Goal: Information Seeking & Learning: Learn about a topic

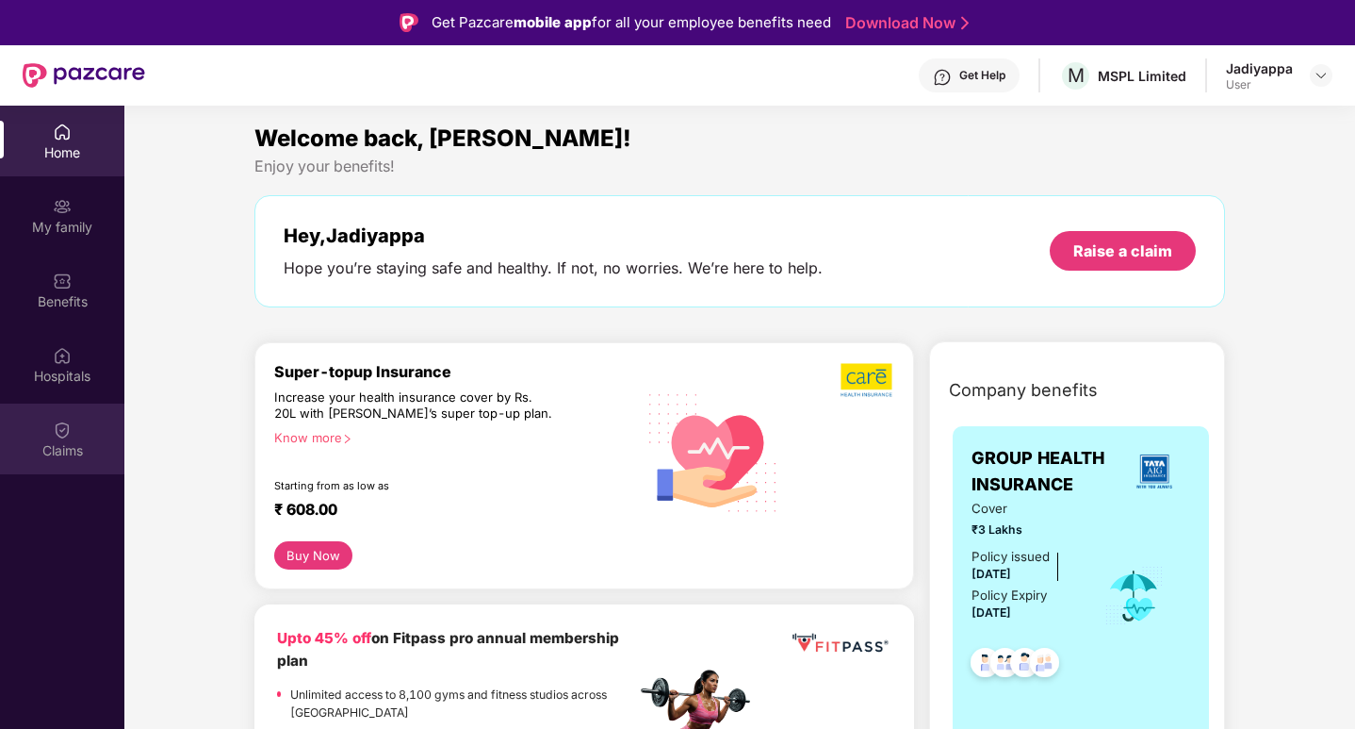
click at [57, 437] on img at bounding box center [62, 429] width 19 height 19
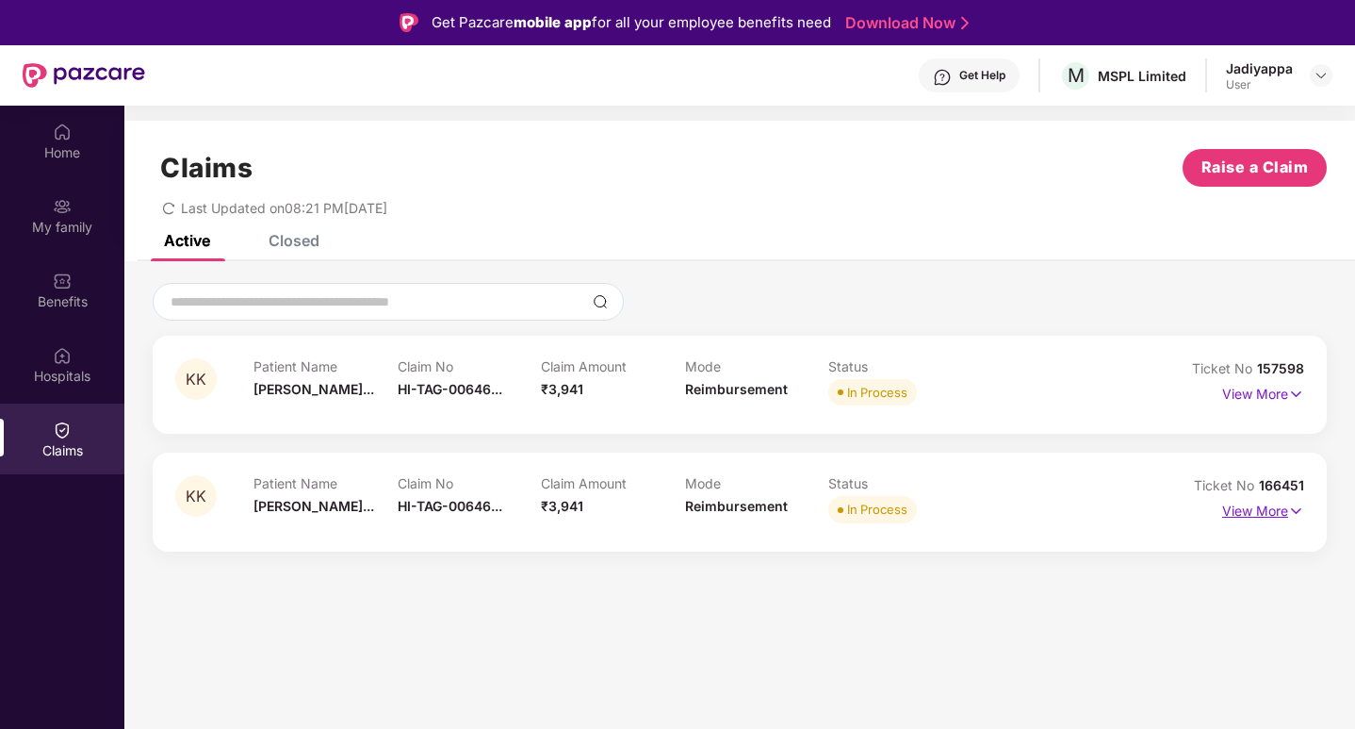
click at [1262, 515] on p "View More" at bounding box center [1264, 508] width 82 height 25
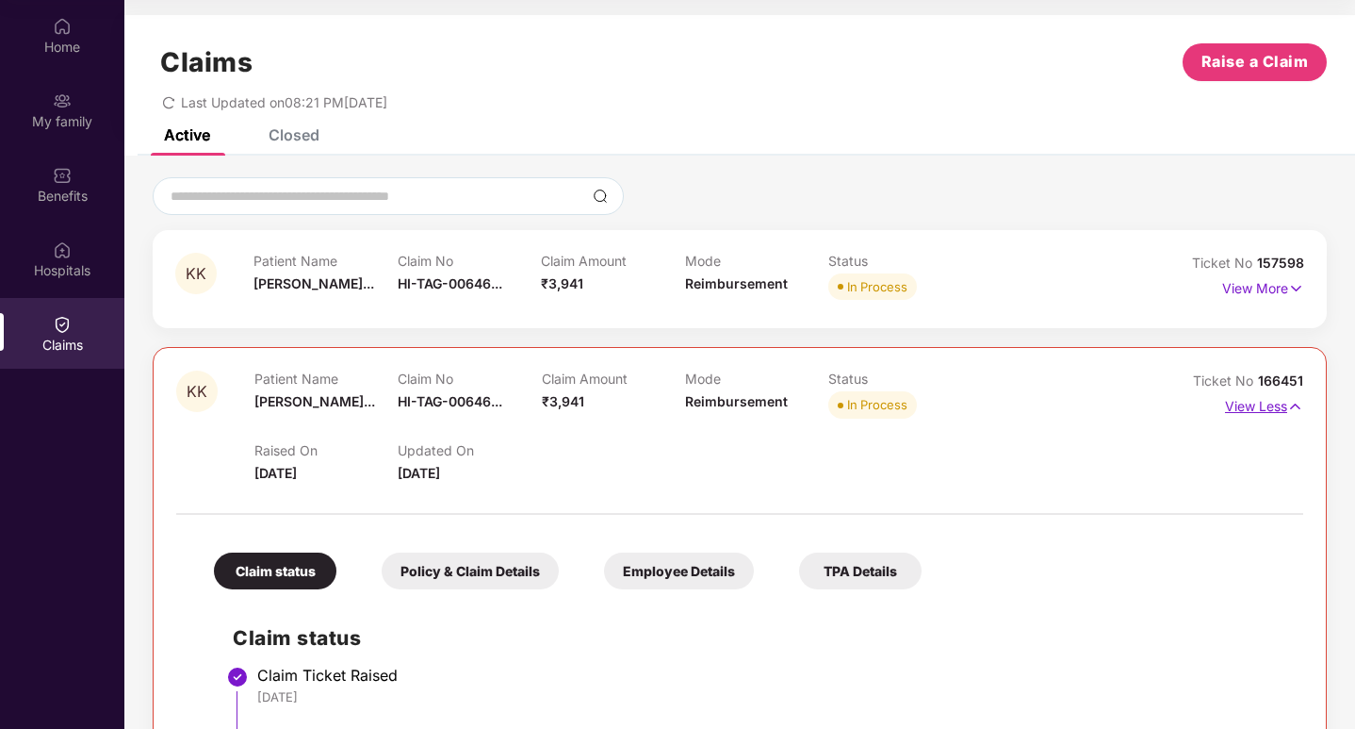
click at [1293, 401] on img at bounding box center [1296, 406] width 16 height 21
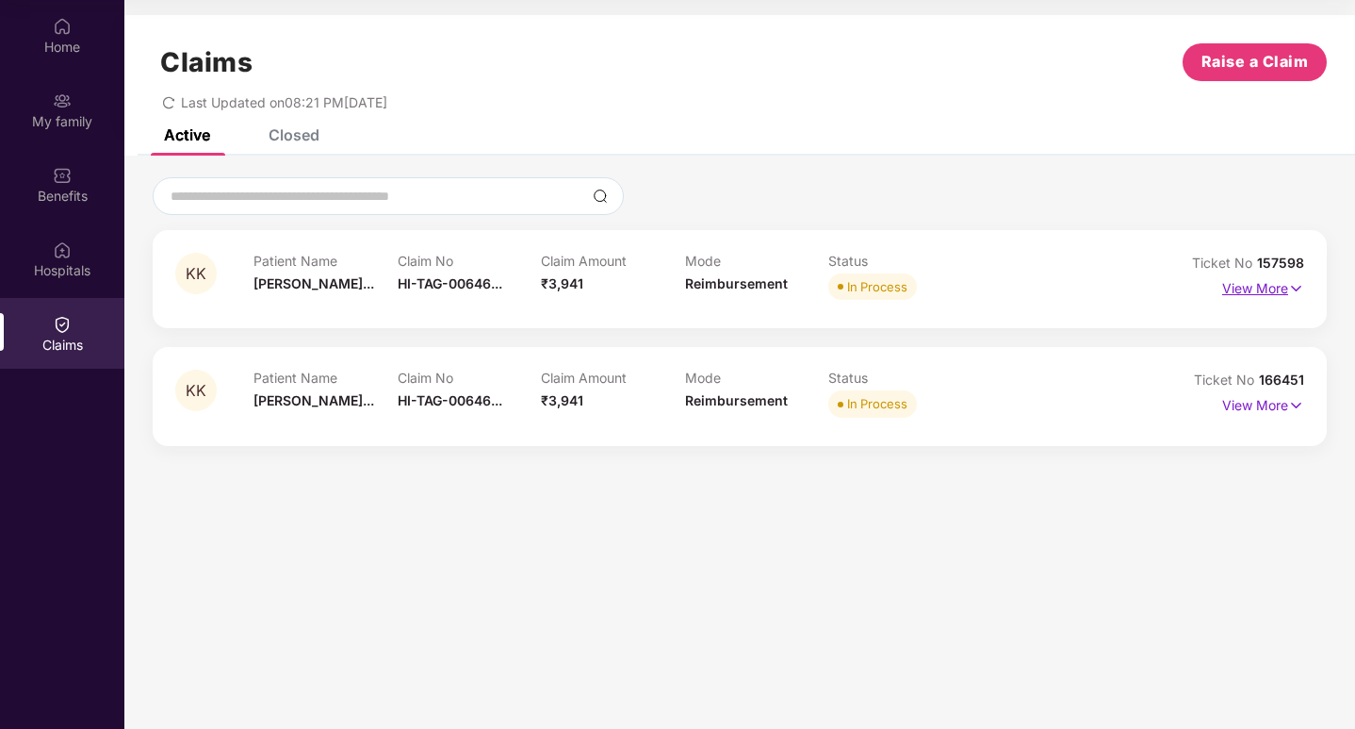
click at [1273, 287] on p "View More" at bounding box center [1264, 285] width 82 height 25
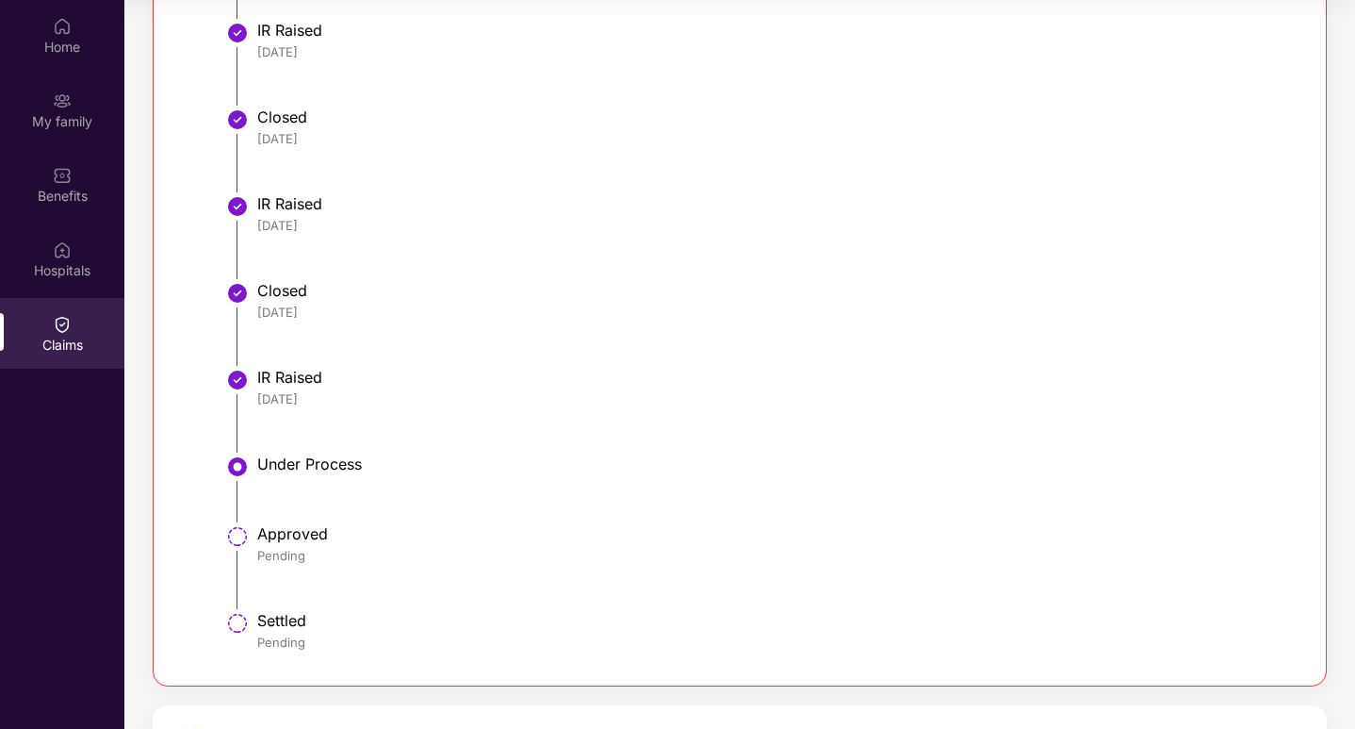
scroll to position [968, 0]
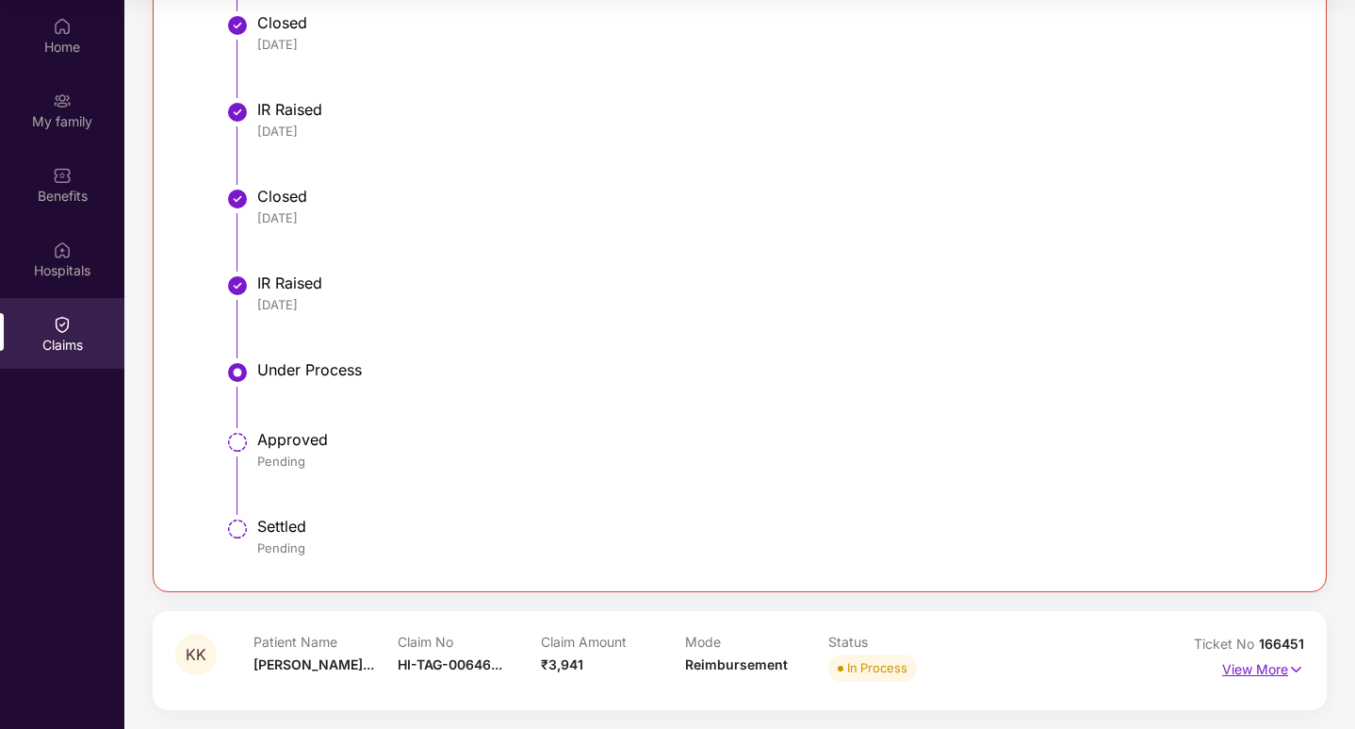
click at [1270, 670] on p "View More" at bounding box center [1264, 666] width 82 height 25
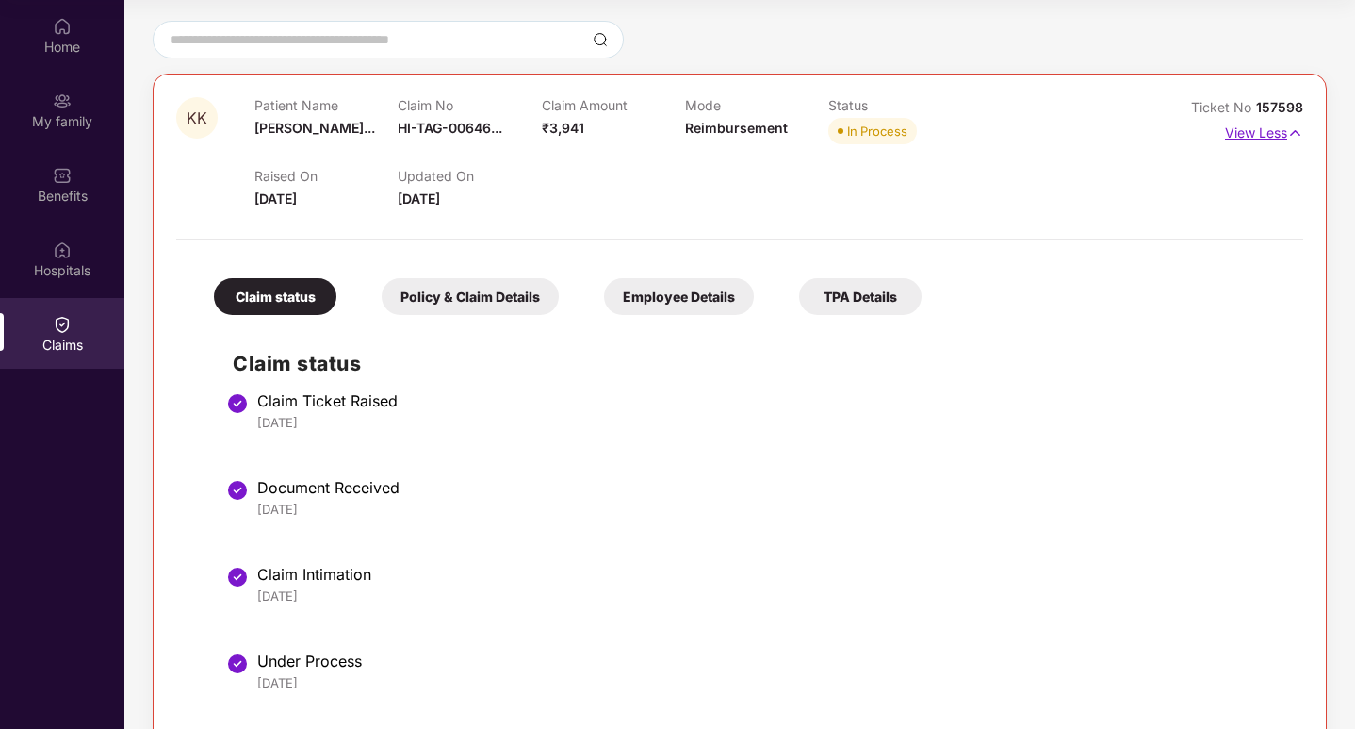
scroll to position [0, 0]
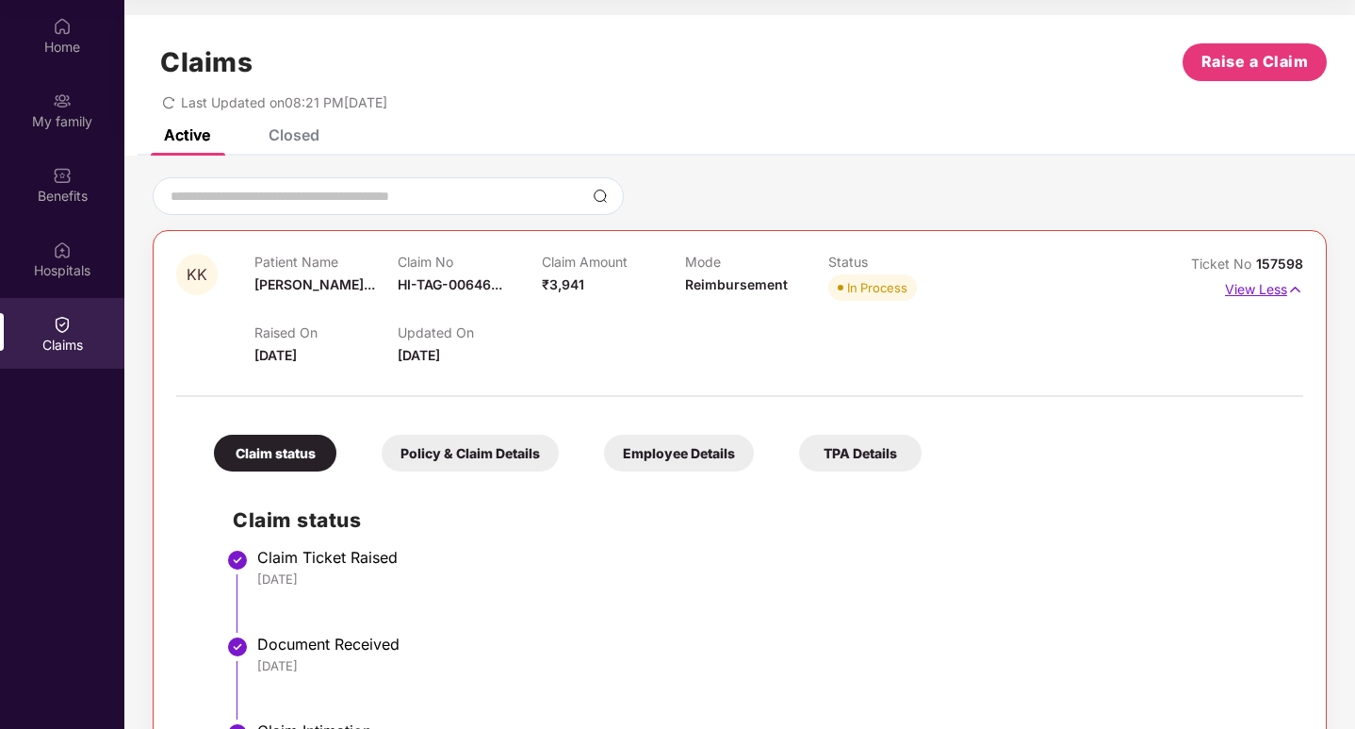
click at [1263, 291] on p "View Less" at bounding box center [1264, 286] width 78 height 25
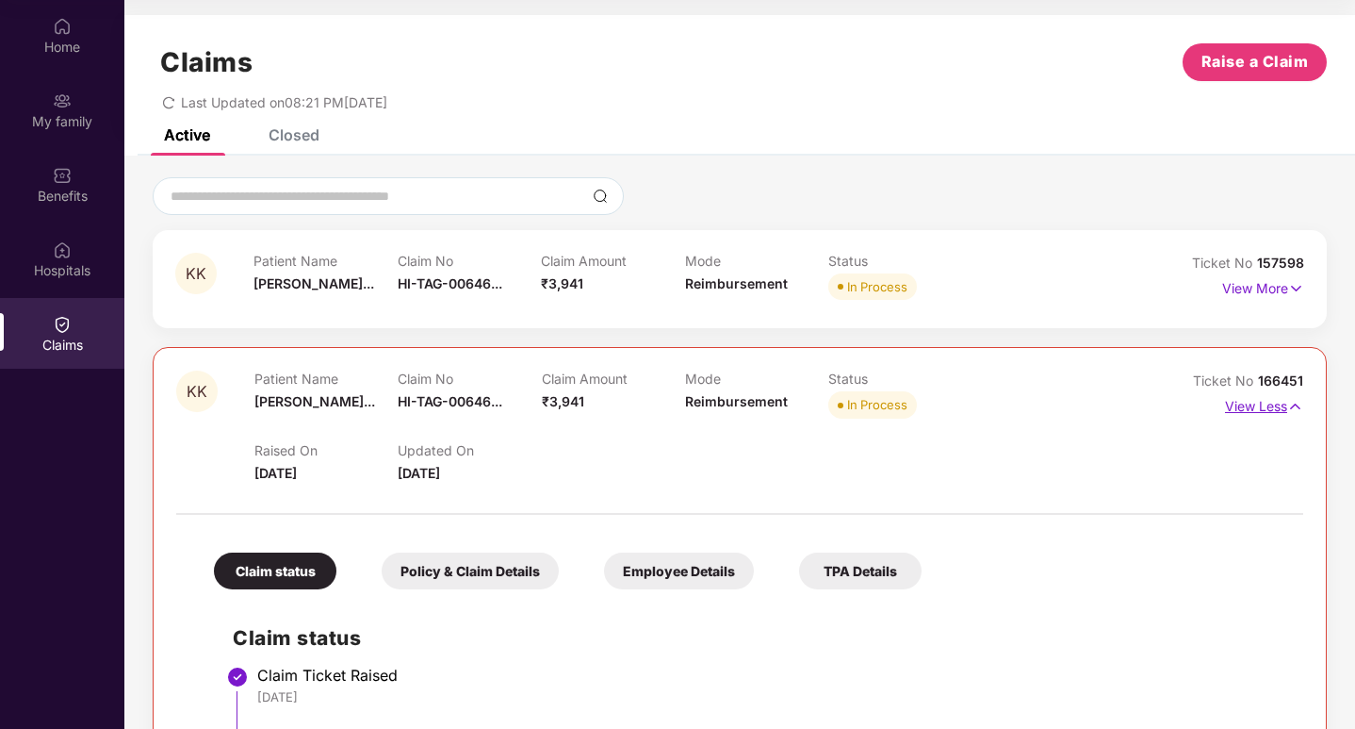
click at [1259, 407] on p "View Less" at bounding box center [1264, 403] width 78 height 25
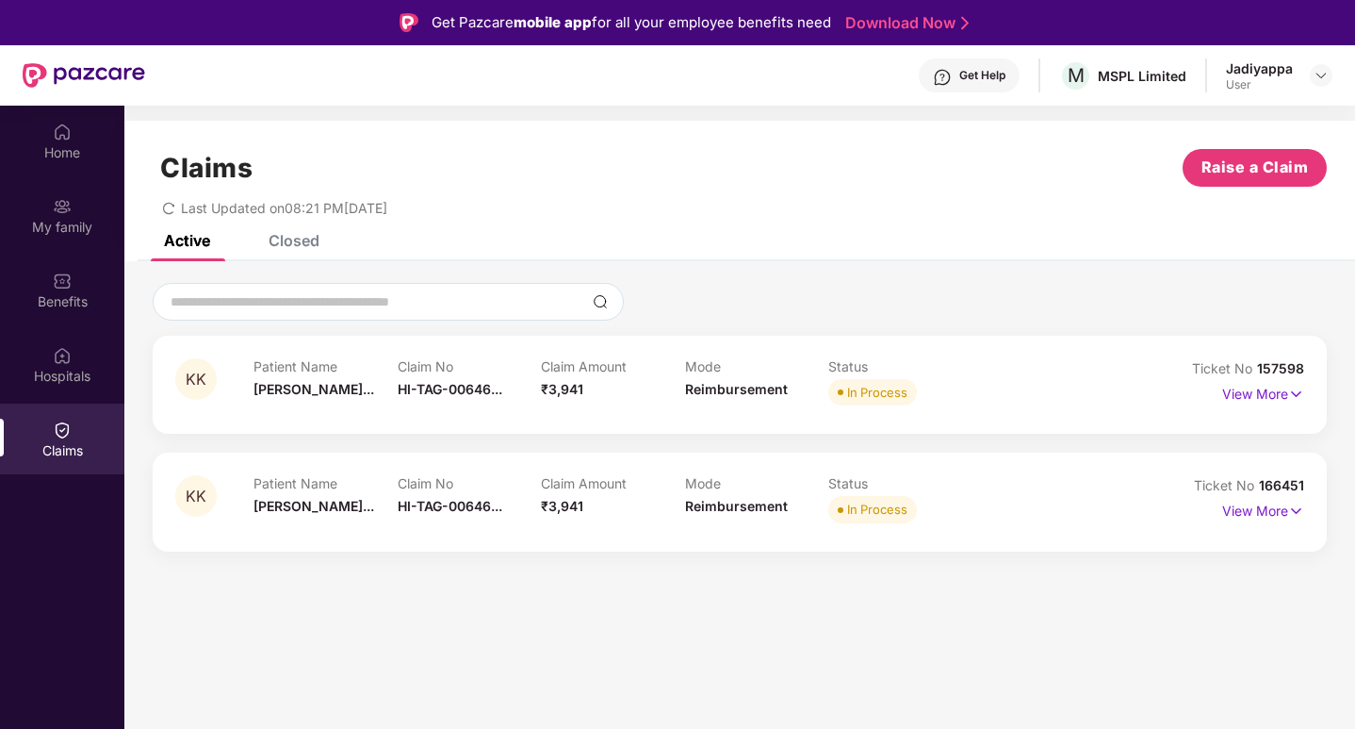
click at [28, 596] on div "Home My family Benefits Hospitals Claims" at bounding box center [62, 470] width 124 height 729
click at [1252, 510] on p "View More" at bounding box center [1264, 508] width 82 height 25
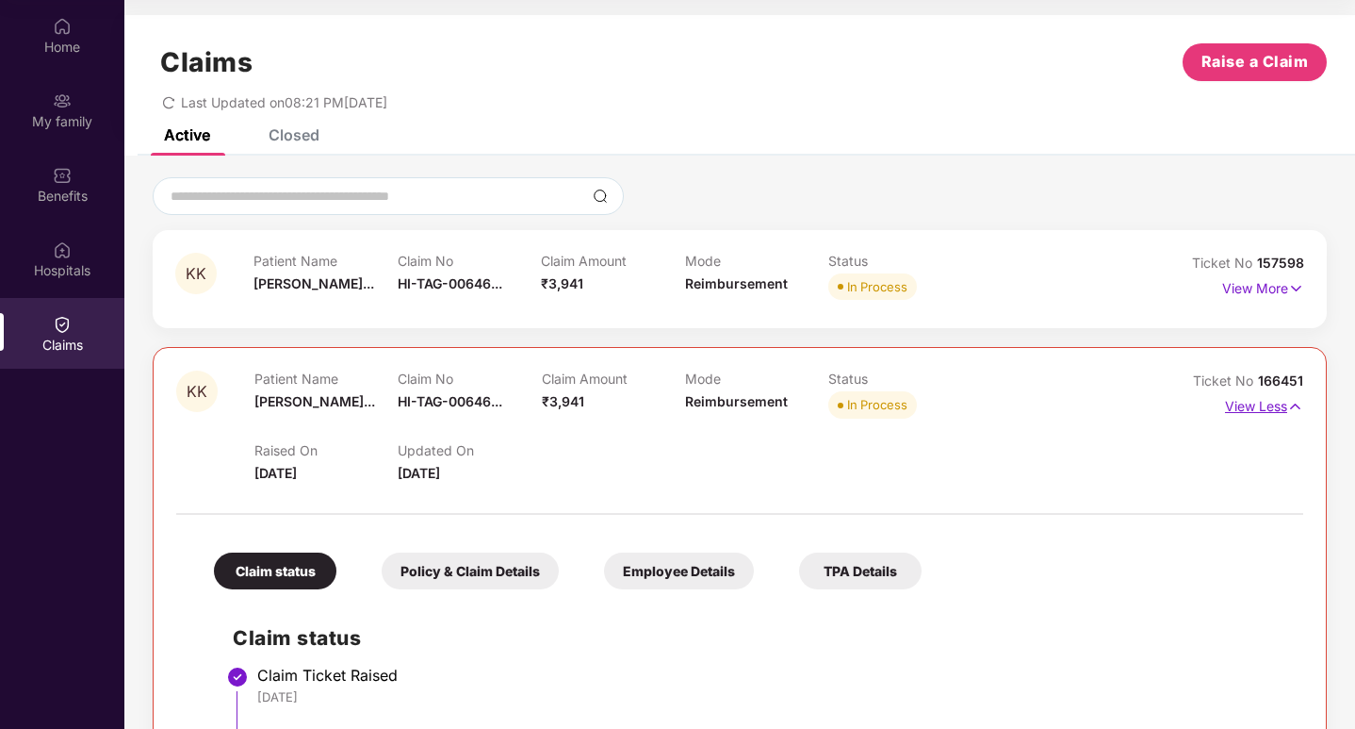
click at [1260, 399] on p "View Less" at bounding box center [1264, 403] width 78 height 25
